Goal: Book appointment/travel/reservation

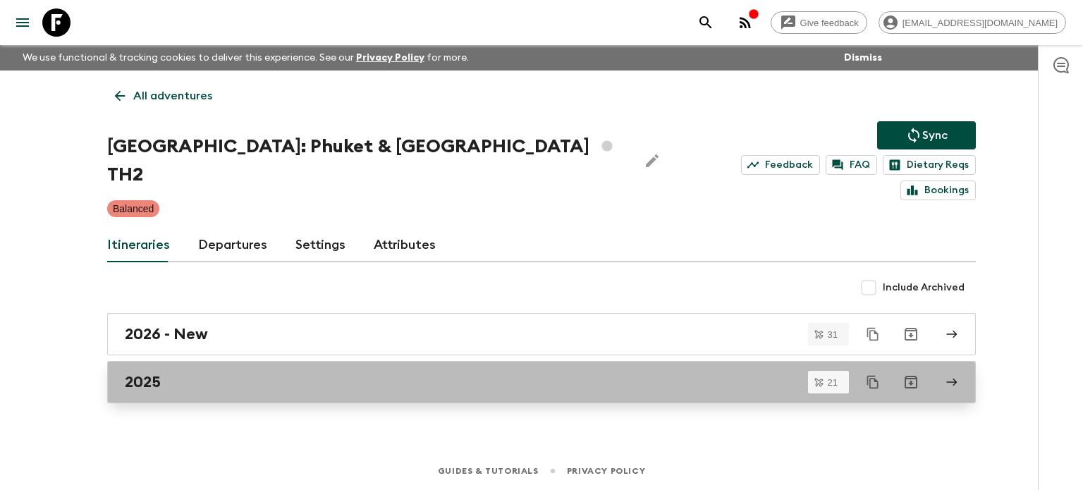
click at [453, 373] on div "2025" at bounding box center [528, 382] width 806 height 18
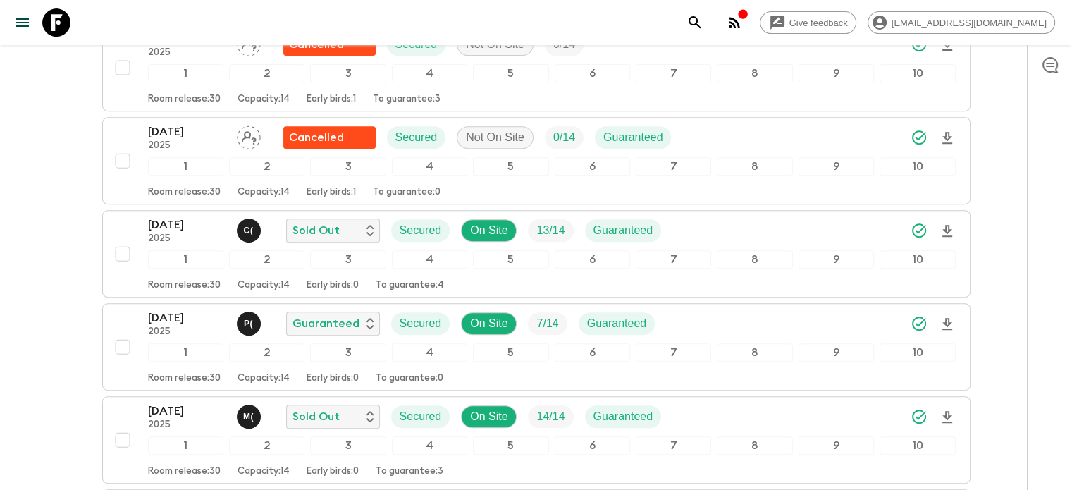
scroll to position [586, 0]
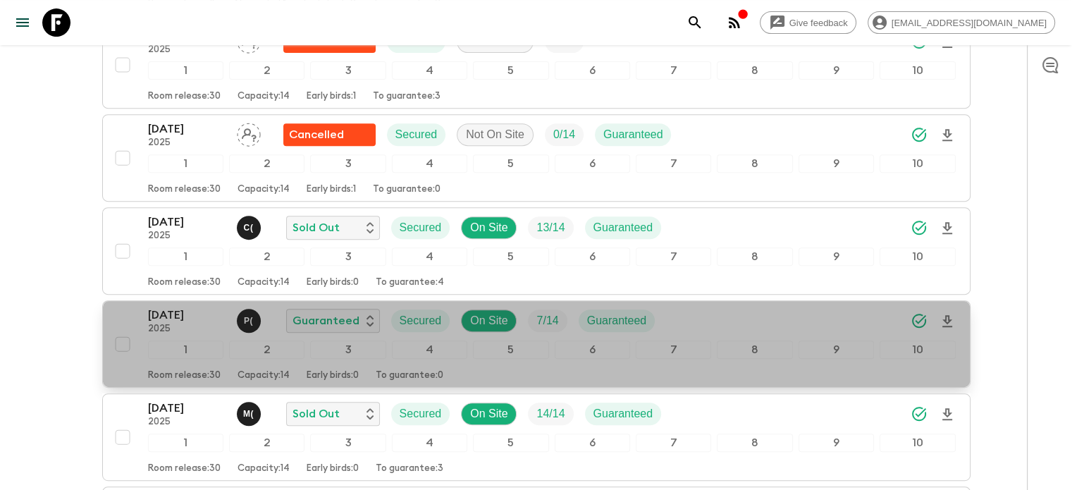
click at [154, 307] on div "30 Oct 2025 2025 P ( Guaranteed Secured On Site 7 / 14 Guaranteed 1 2 3 4 5 6 7…" at bounding box center [552, 344] width 808 height 75
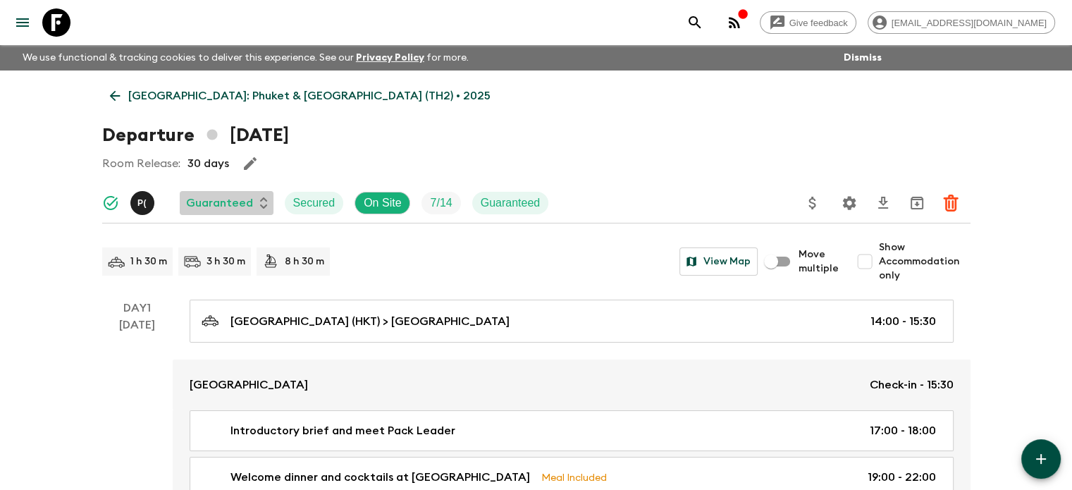
click at [255, 208] on div "Guaranteed" at bounding box center [226, 203] width 81 height 17
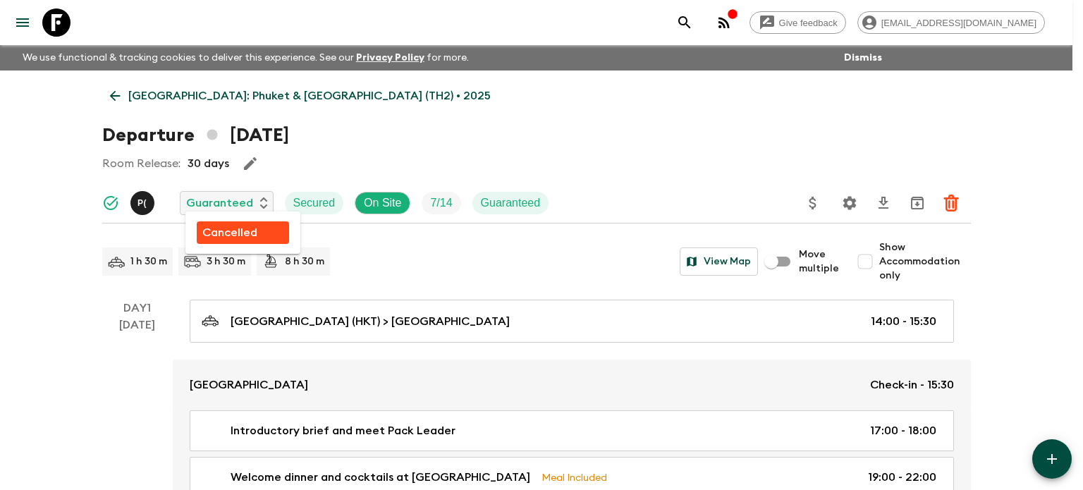
click at [247, 203] on div at bounding box center [541, 245] width 1083 height 490
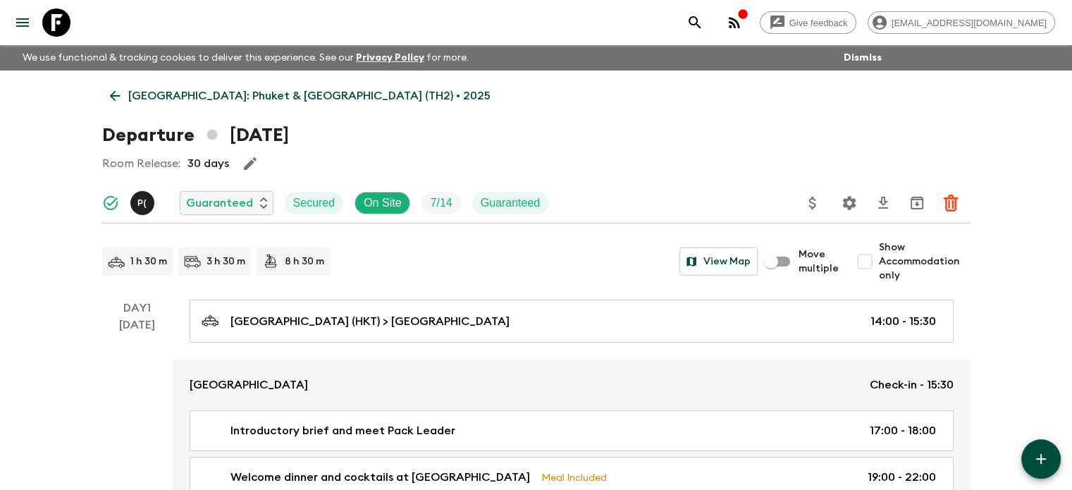
click at [529, 204] on p "Guaranteed" at bounding box center [511, 203] width 60 height 17
drag, startPoint x: 226, startPoint y: 164, endPoint x: 106, endPoint y: 160, distance: 119.9
click at [106, 160] on div "Room Release: 30 days" at bounding box center [536, 163] width 868 height 28
click at [106, 160] on p "Room Release:" at bounding box center [141, 163] width 78 height 17
click at [851, 53] on button "Dismiss" at bounding box center [862, 58] width 45 height 20
